Goal: Task Accomplishment & Management: Manage account settings

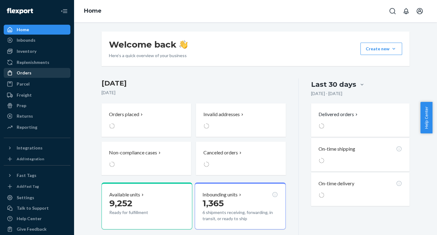
click at [26, 74] on div "Orders" at bounding box center [24, 73] width 15 height 6
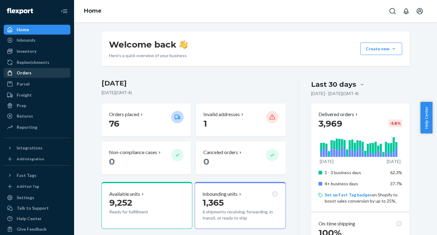
click at [24, 69] on div "Orders" at bounding box center [36, 73] width 65 height 9
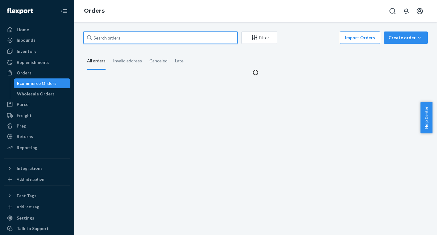
click at [107, 37] on input "text" at bounding box center [160, 37] width 154 height 12
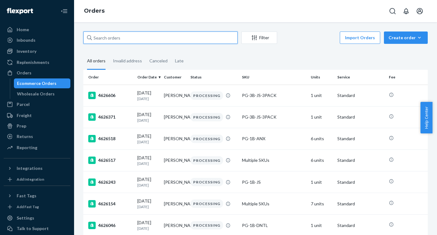
paste input "[PERSON_NAME]"
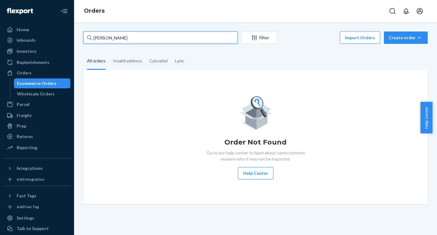
type input "[PERSON_NAME]"
